Goal: Task Accomplishment & Management: Use online tool/utility

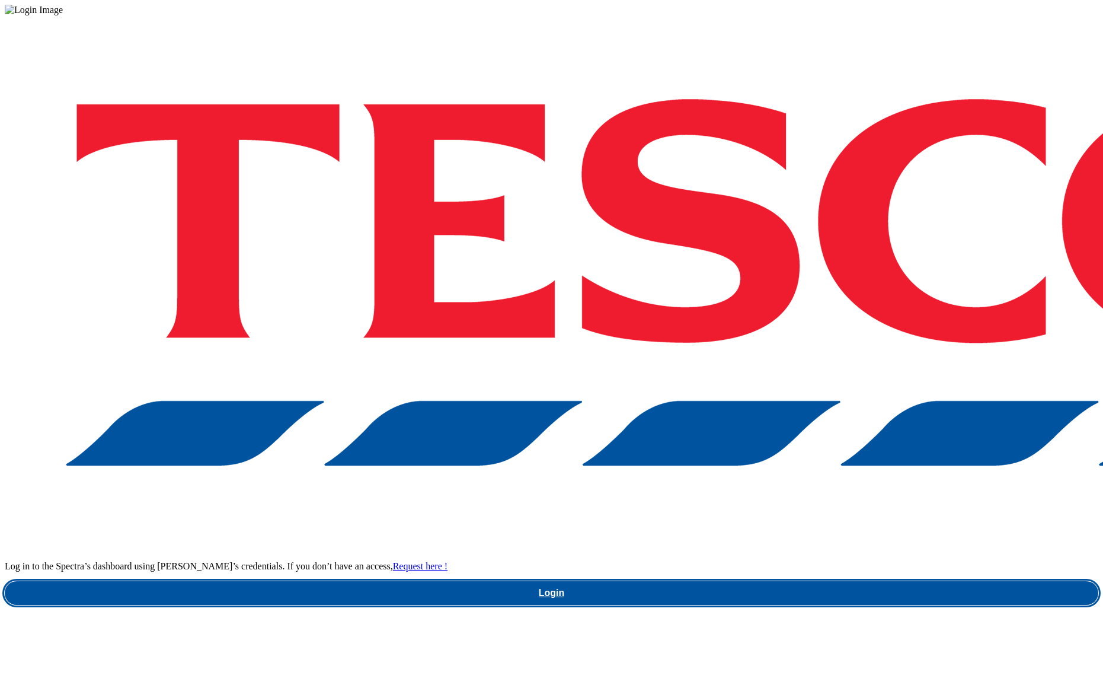
click at [806, 581] on link "Login" at bounding box center [552, 593] width 1094 height 24
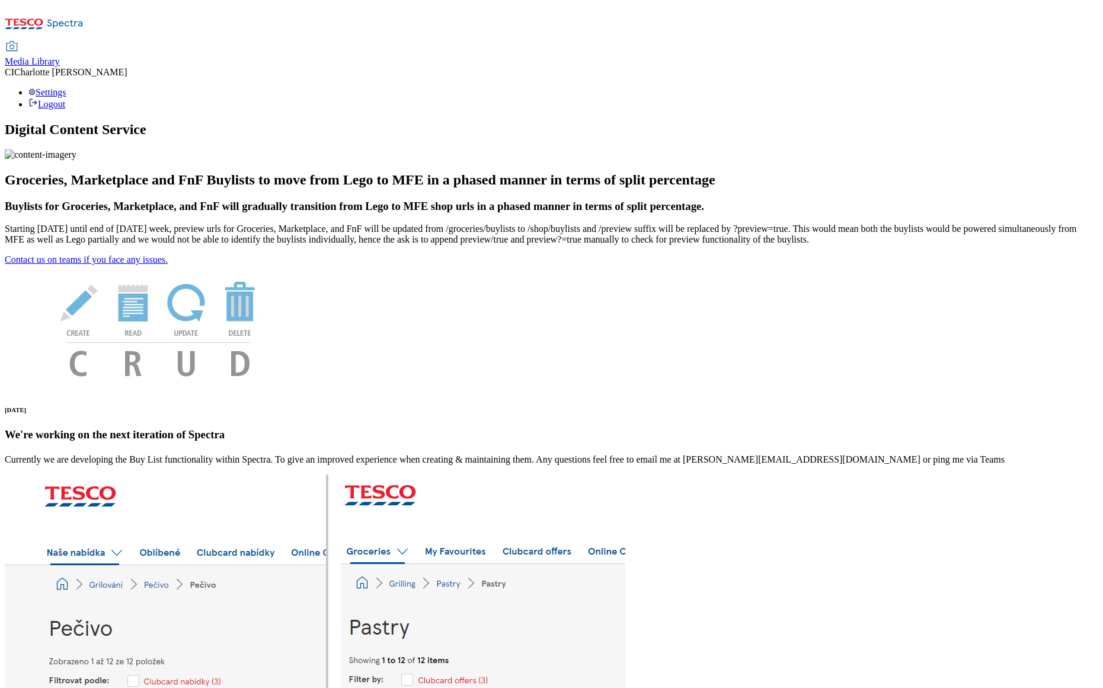
click at [60, 56] on span "Media Library" at bounding box center [32, 61] width 55 height 10
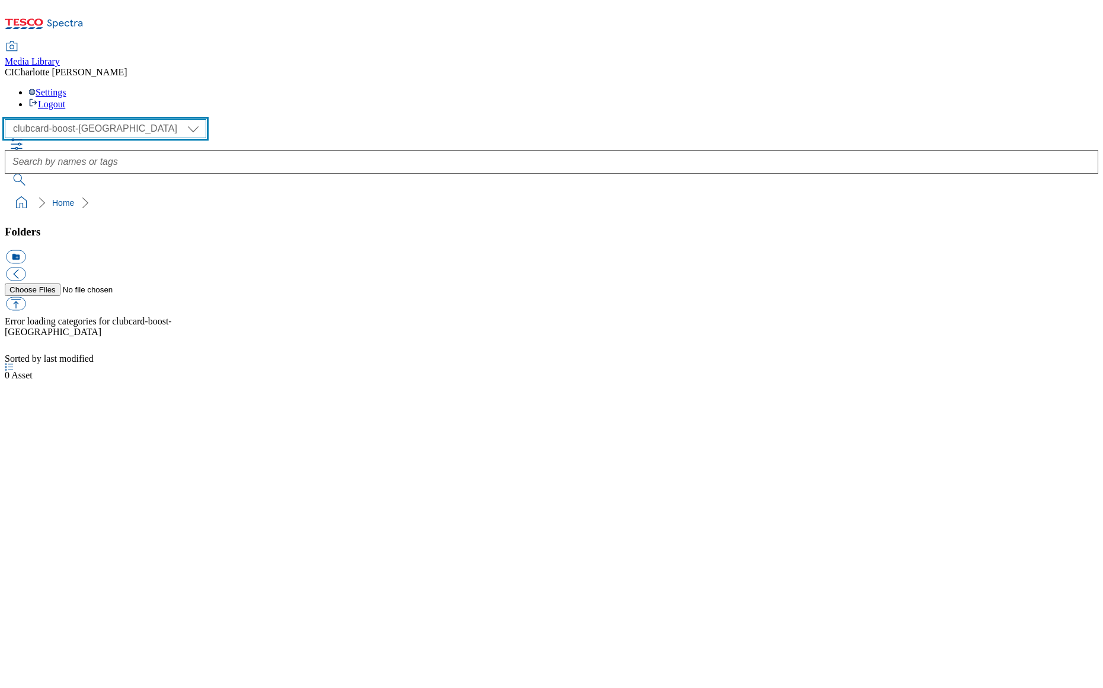
click at [113, 119] on select "Clubcard Boost UK Clubcard Marketing Clubcard ROI clubcard-boost-uk Dotcom UK G…" at bounding box center [106, 128] width 202 height 19
click at [8, 119] on select "Clubcard Boost UK Clubcard Marketing Clubcard ROI clubcard-boost-uk Dotcom UK G…" at bounding box center [106, 128] width 202 height 19
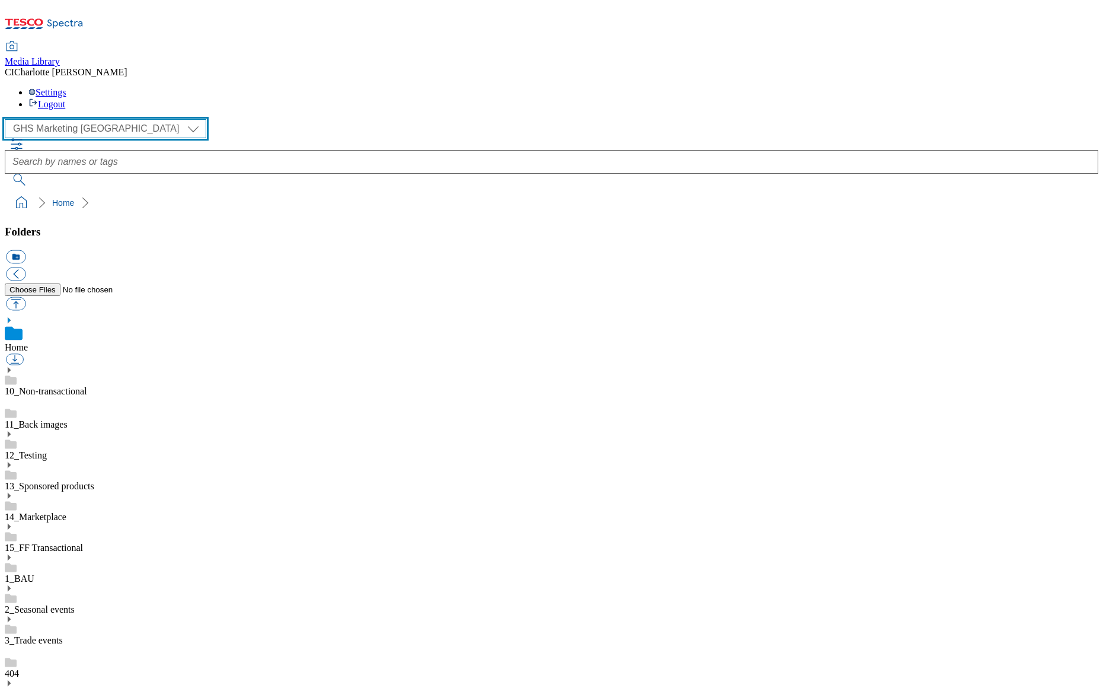
click at [97, 119] on select "Clubcard Boost UK Clubcard Marketing Clubcard ROI clubcard-boost-uk Dotcom UK G…" at bounding box center [106, 128] width 202 height 19
select select "flare-homepage"
click at [8, 119] on select "Clubcard Boost UK Clubcard Marketing Clubcard ROI clubcard-boost-uk Dotcom UK G…" at bounding box center [106, 128] width 202 height 19
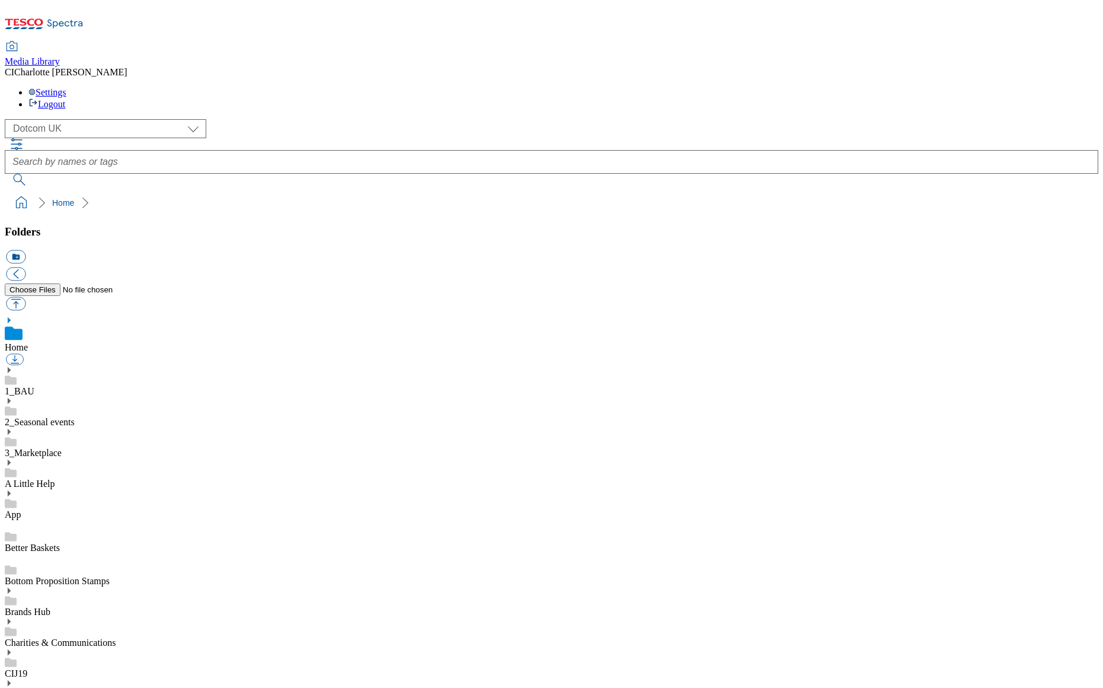
scroll to position [103, 0]
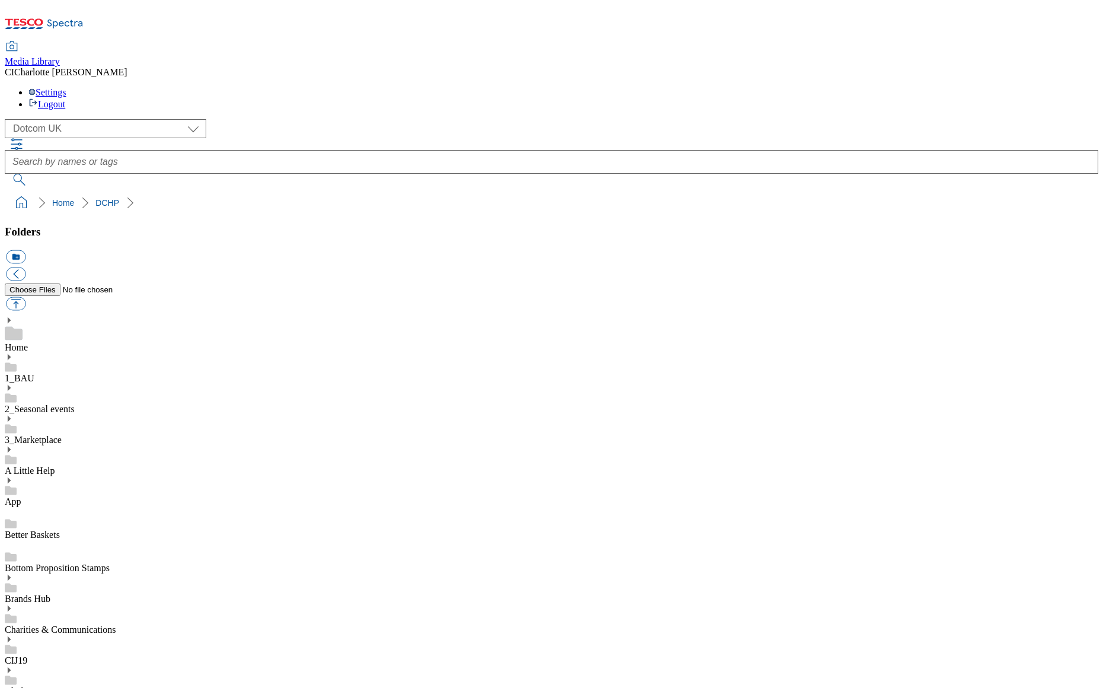
click at [34, 373] on link "1_BAU" at bounding box center [20, 378] width 30 height 10
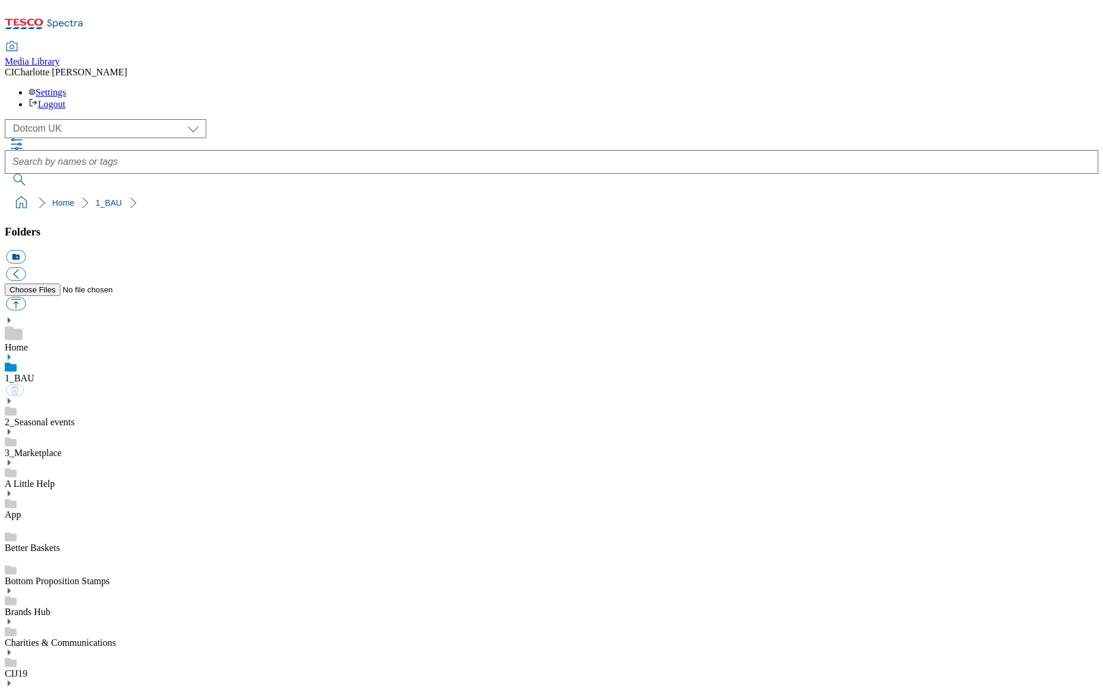
click at [13, 353] on icon at bounding box center [9, 357] width 8 height 8
click at [49, 450] on link "Home Page" at bounding box center [27, 455] width 44 height 10
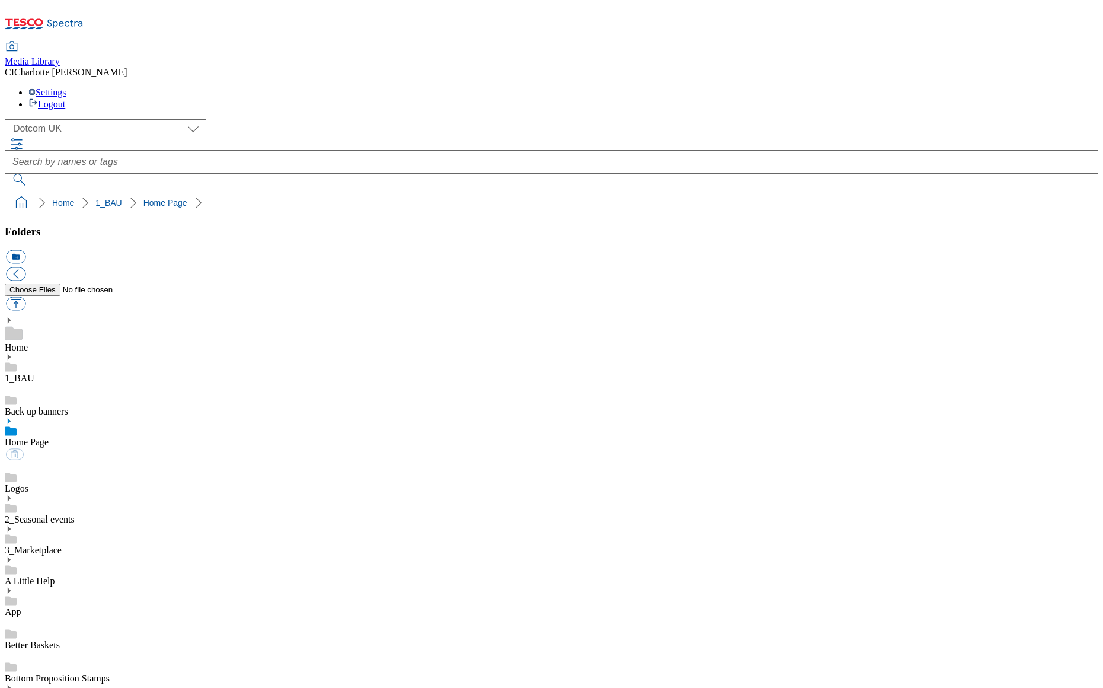
click at [11, 418] on use at bounding box center [9, 421] width 3 height 6
click at [93, 677] on div "2025" at bounding box center [552, 692] width 1094 height 31
click at [11, 665] on use at bounding box center [9, 668] width 3 height 6
click at [24, 684] on link "2025" at bounding box center [14, 689] width 19 height 10
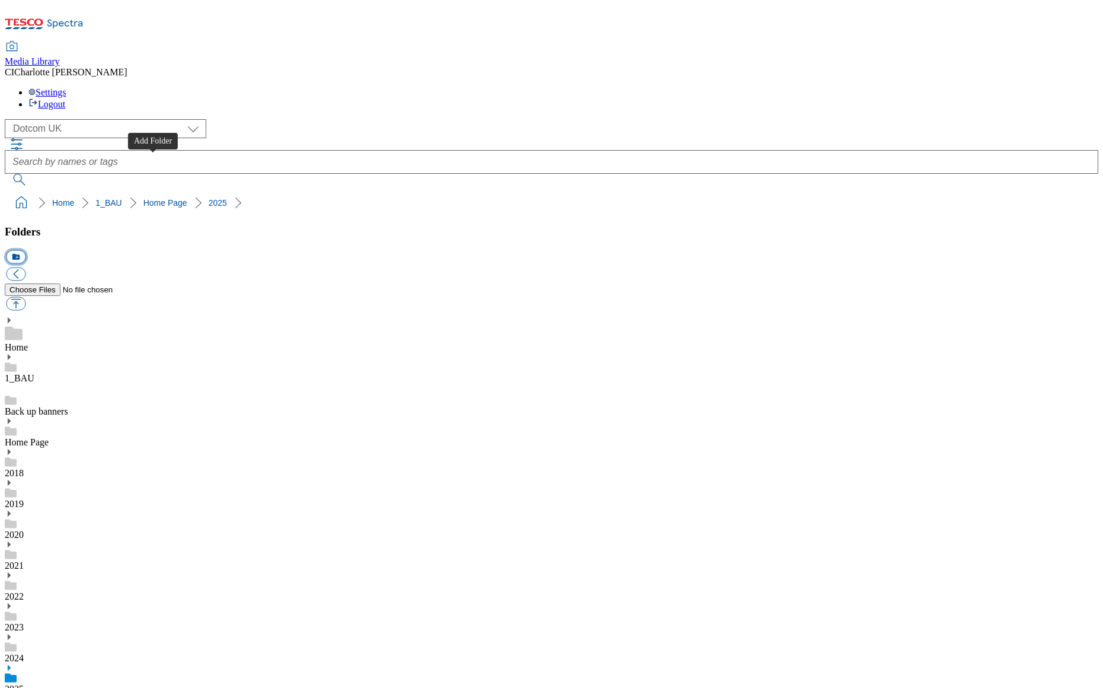
scroll to position [209, 0]
click at [25, 250] on button "icon_new_folder" at bounding box center [16, 257] width 20 height 14
paste input "2534"
type input "2534"
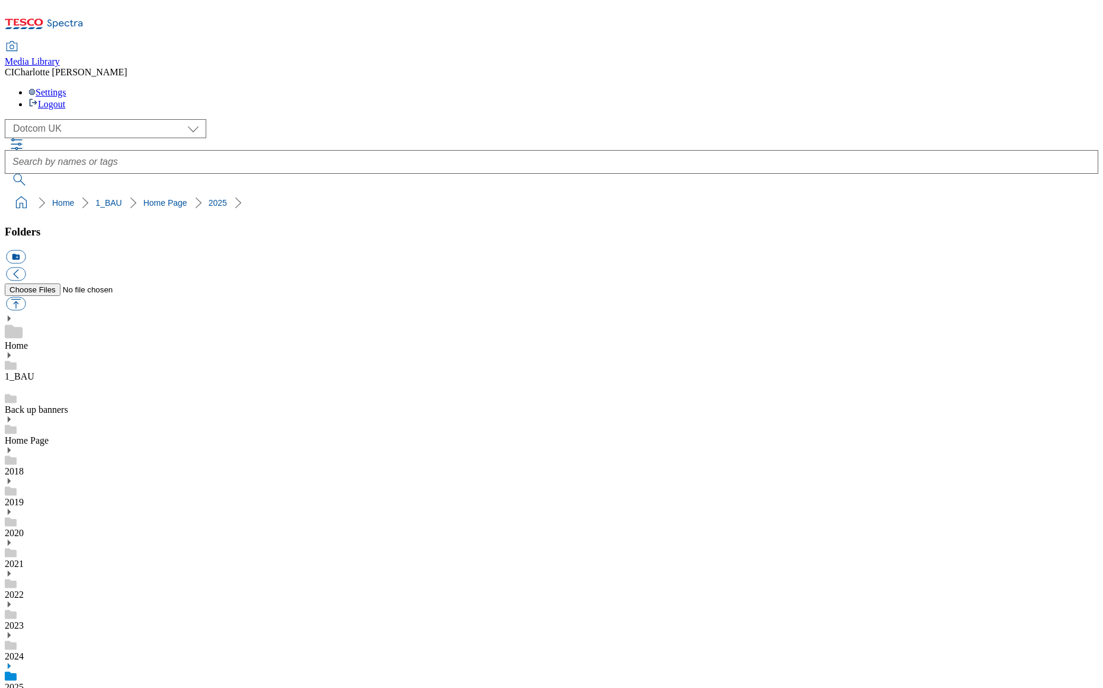
scroll to position [751, 0]
click at [25, 250] on button "icon_new_folder" at bounding box center [16, 257] width 20 height 14
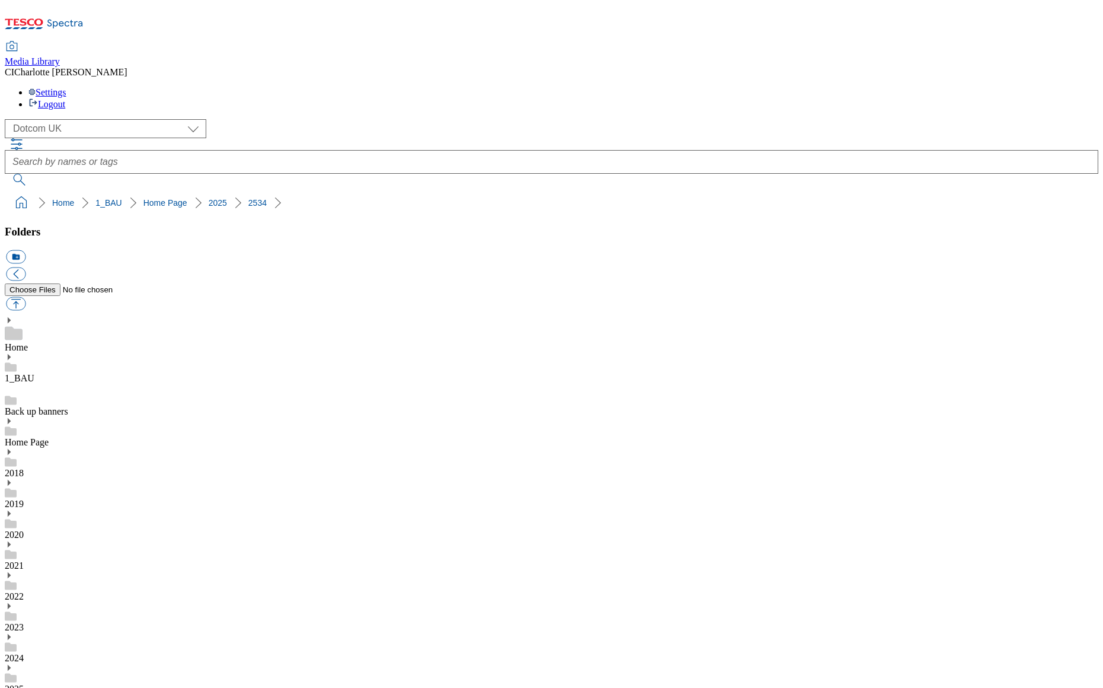
paste input "Row1"
type input "Row1"
click at [25, 250] on button "icon_new_folder" at bounding box center [16, 257] width 20 height 14
paste input "Row1"
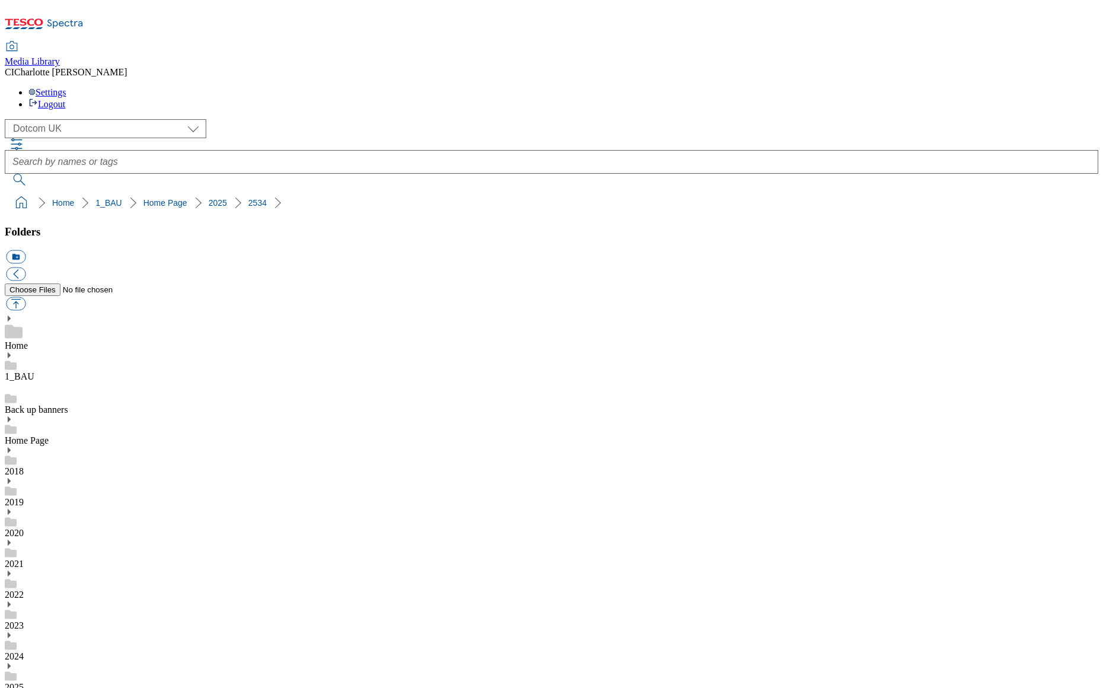
type input "Row2"
click at [25, 250] on button "icon_new_folder" at bounding box center [16, 257] width 20 height 14
paste input "Row1"
type input "Row3"
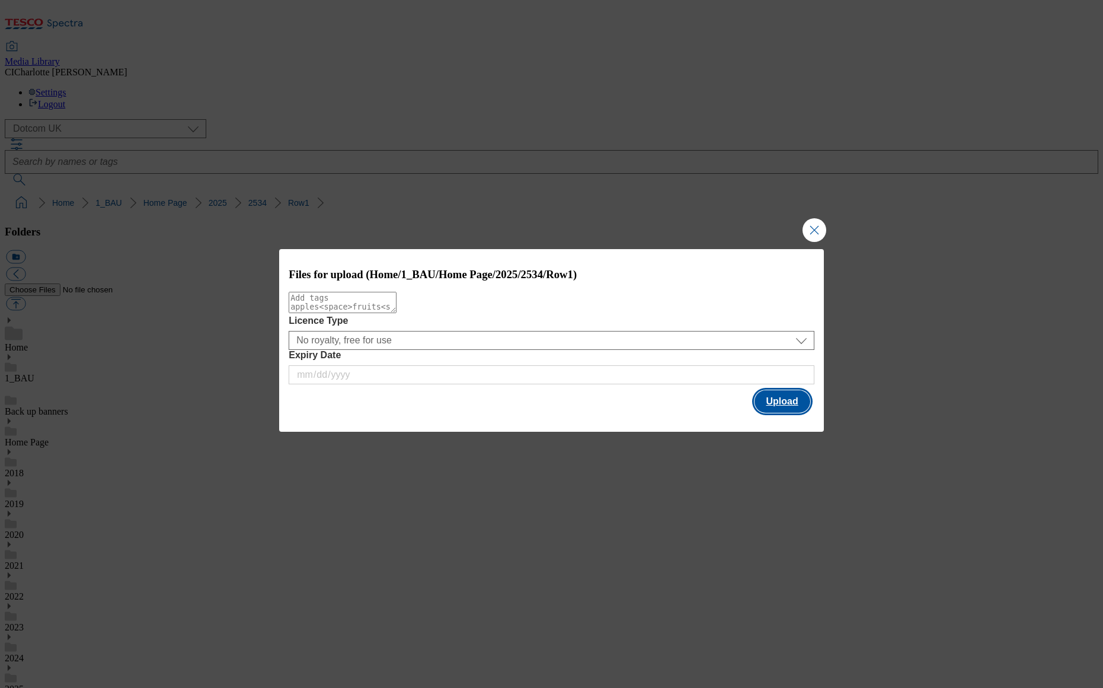
click at [775, 409] on button "Upload" at bounding box center [783, 401] width 56 height 23
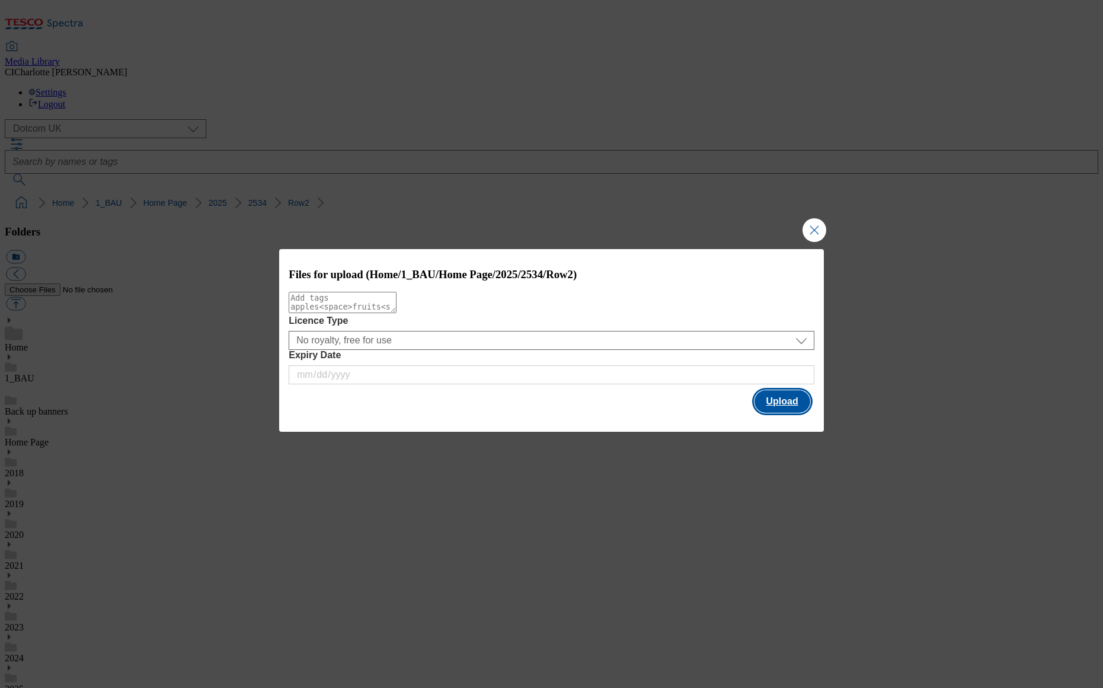
click at [785, 401] on button "Upload" at bounding box center [783, 401] width 56 height 23
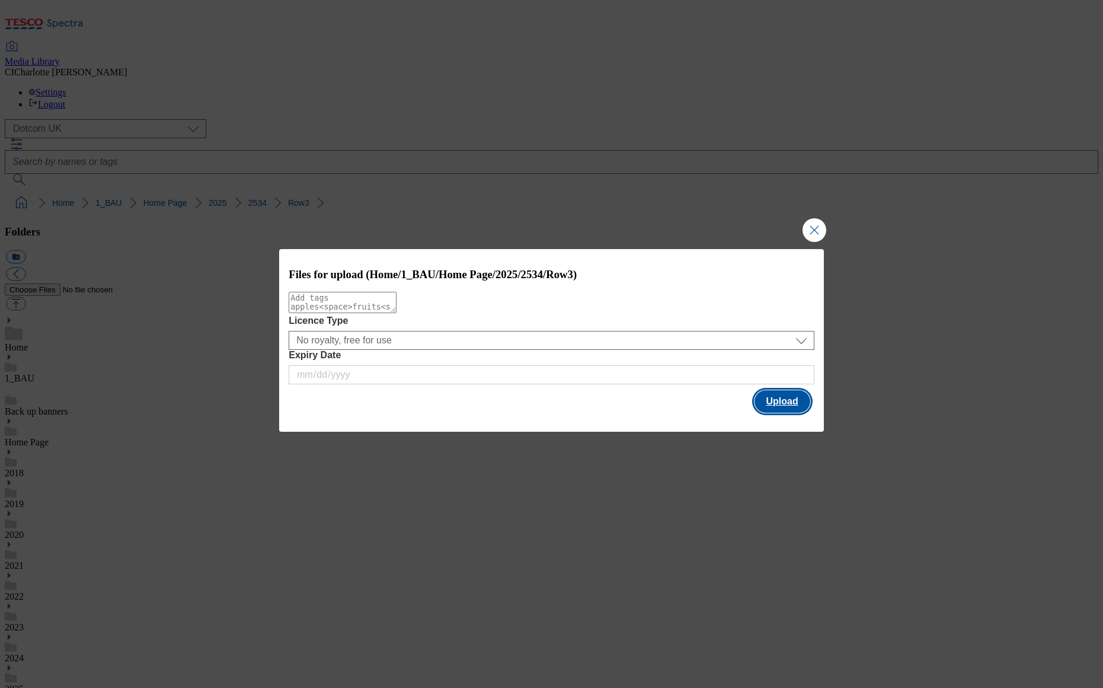
click at [793, 400] on button "Upload" at bounding box center [783, 401] width 56 height 23
